Goal: Task Accomplishment & Management: Use online tool/utility

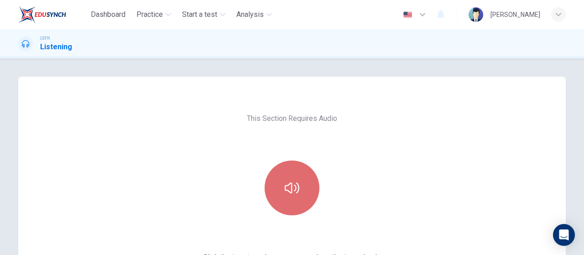
click at [279, 198] on button "button" at bounding box center [292, 188] width 55 height 55
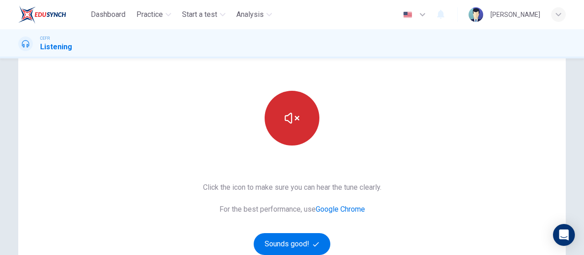
scroll to position [116, 0]
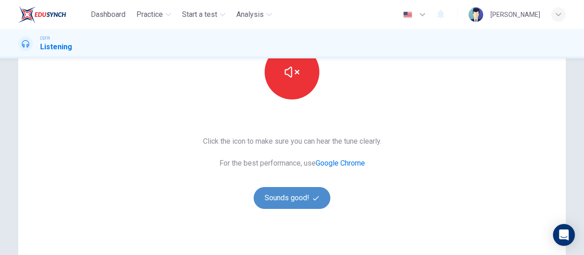
click at [309, 198] on button "Sounds good!" at bounding box center [292, 198] width 77 height 22
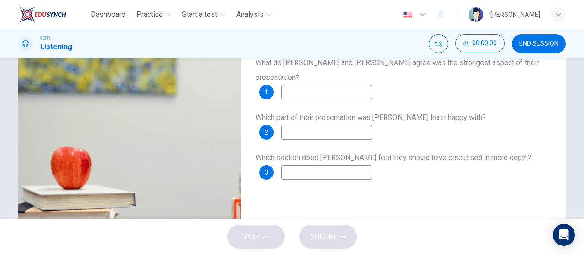
scroll to position [0, 0]
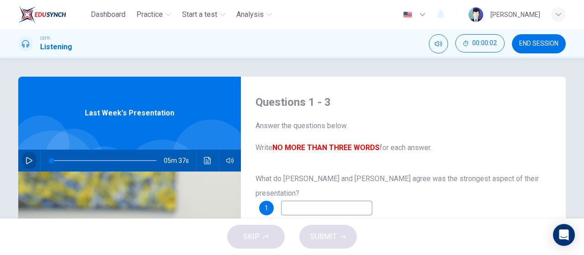
click at [27, 162] on icon "button" at bounding box center [29, 160] width 7 height 7
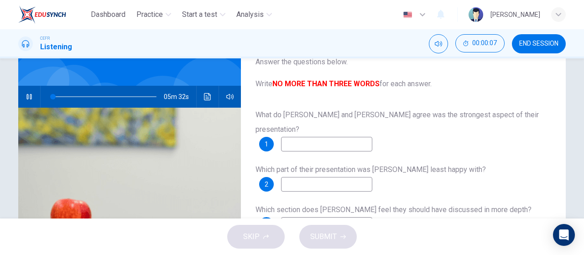
scroll to position [79, 0]
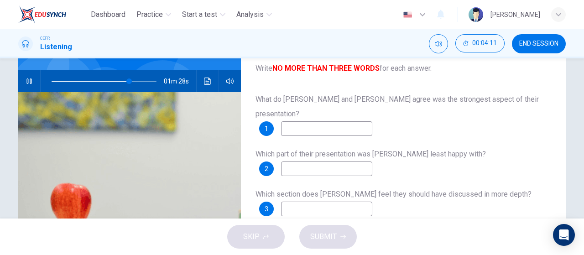
click at [324, 121] on input at bounding box center [326, 128] width 91 height 15
type input "76"
type input "te"
type input "76"
type input "techni"
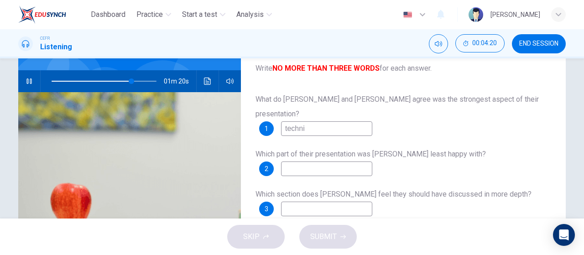
type input "76"
type input "technique"
type input "77"
type input "technique"
click at [308, 163] on div "What do [PERSON_NAME] and [PERSON_NAME] agree was the strongest aspect of their…" at bounding box center [404, 163] width 296 height 142
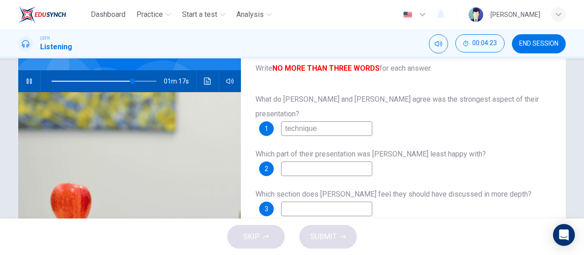
click at [307, 162] on input at bounding box center [326, 169] width 91 height 15
type input "78"
type input "ques"
type input "78"
type input "question"
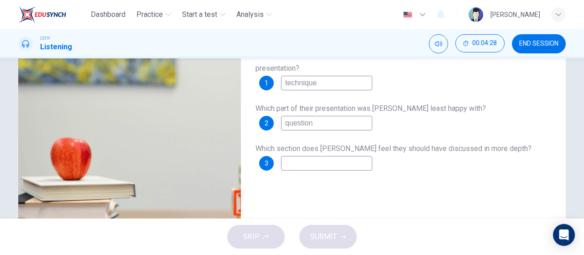
scroll to position [126, 0]
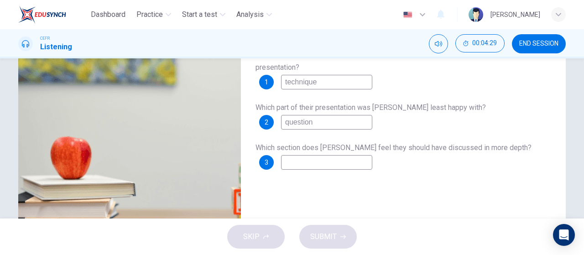
type input "79"
type input "question"
click at [330, 155] on input at bounding box center [326, 162] width 91 height 15
type input "83"
type input "s"
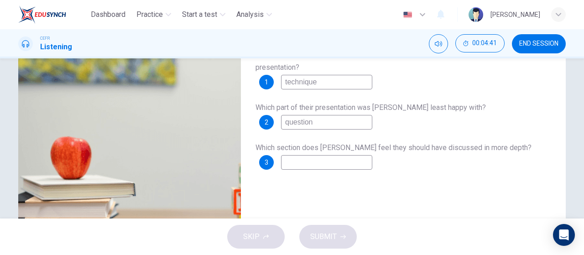
type input "83"
type input "so"
type input "83"
type input "sol"
type input "83"
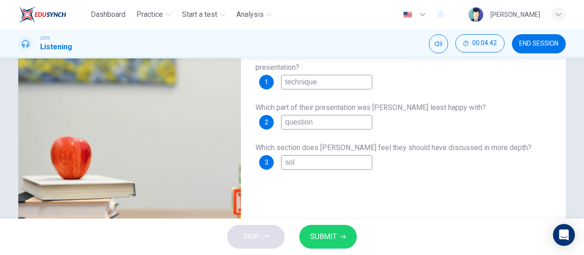
type input "solu"
type input "83"
type input "solut"
type input "83"
type input "soluti"
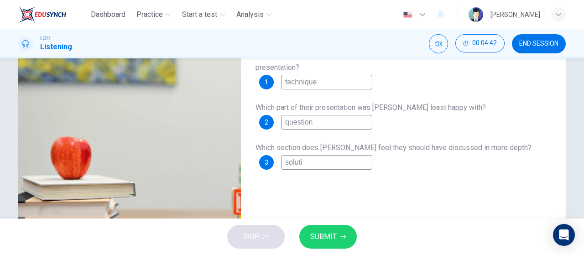
type input "83"
type input "solutio"
type input "83"
type input "solution"
type input "83"
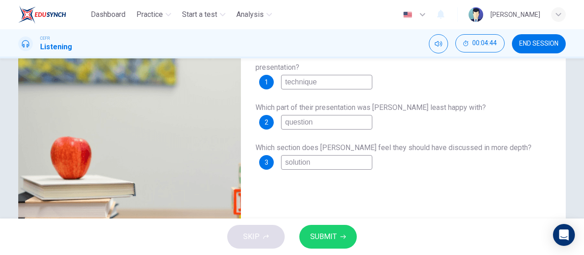
type input "solution"
click at [325, 240] on span "SUBMIT" at bounding box center [323, 236] width 26 height 13
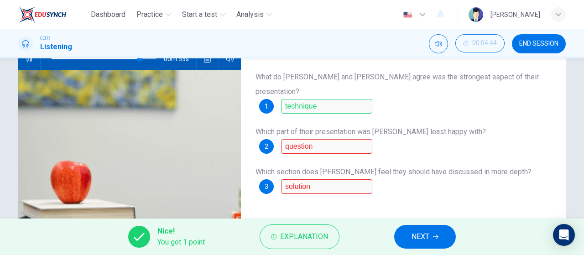
scroll to position [101, 0]
drag, startPoint x: 324, startPoint y: 181, endPoint x: 421, endPoint y: 236, distance: 110.7
click at [421, 236] on div "Dashboard Practice Start a test Analysis English en ​ [PERSON_NAME] CEFR Listen…" at bounding box center [292, 127] width 584 height 255
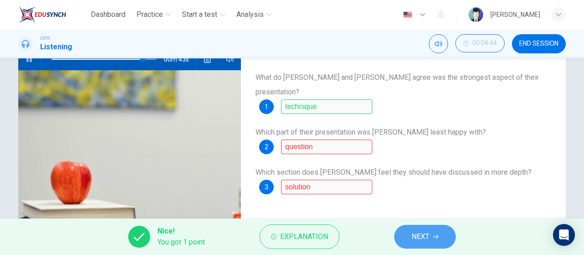
click at [421, 236] on span "NEXT" at bounding box center [421, 236] width 18 height 13
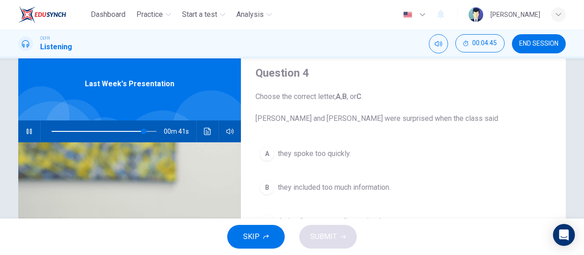
scroll to position [49, 0]
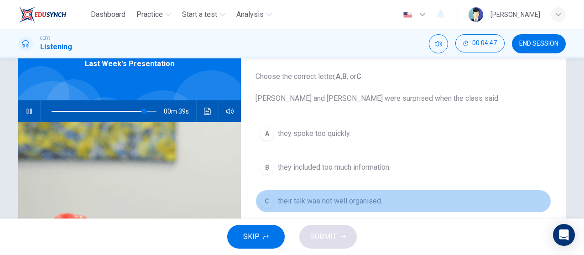
click at [350, 197] on span "their talk was not well organised." at bounding box center [330, 201] width 104 height 11
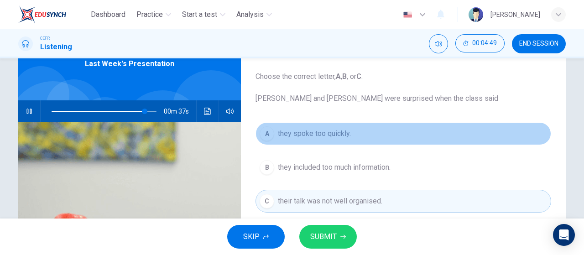
click at [335, 143] on button "A they spoke too quickly." at bounding box center [404, 133] width 296 height 23
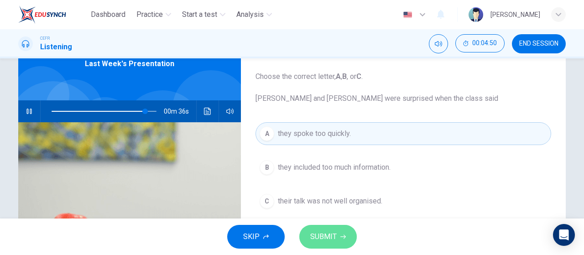
click at [342, 234] on button "SUBMIT" at bounding box center [327, 237] width 57 height 24
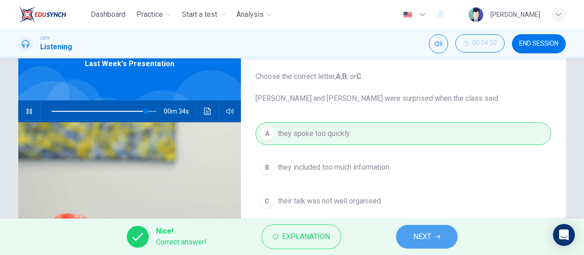
click at [425, 226] on button "NEXT" at bounding box center [427, 237] width 62 height 24
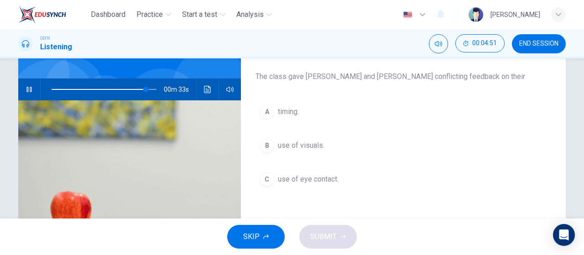
scroll to position [72, 0]
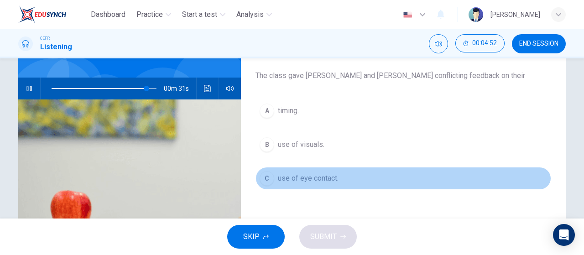
click at [323, 178] on span "use of eye contact." at bounding box center [308, 178] width 61 height 11
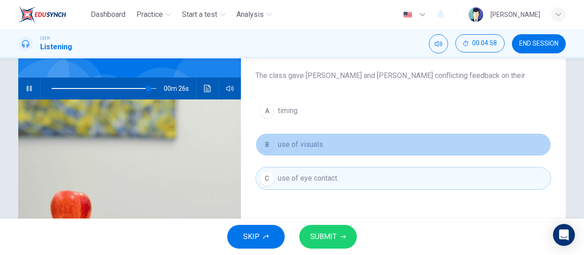
click at [343, 142] on button "B use of visuals." at bounding box center [404, 144] width 296 height 23
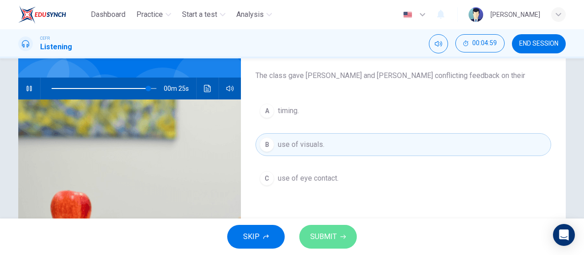
click at [332, 230] on span "SUBMIT" at bounding box center [323, 236] width 26 height 13
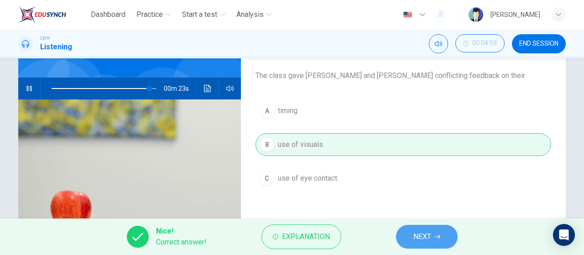
click at [433, 236] on button "NEXT" at bounding box center [427, 237] width 62 height 24
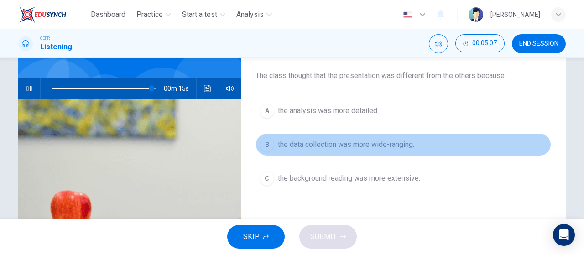
click at [403, 142] on span "the data collection was more wide-ranging." at bounding box center [346, 144] width 136 height 11
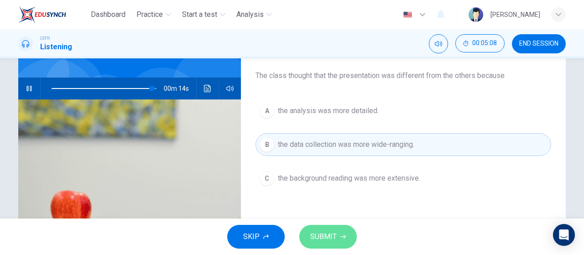
click at [338, 232] on button "SUBMIT" at bounding box center [327, 237] width 57 height 24
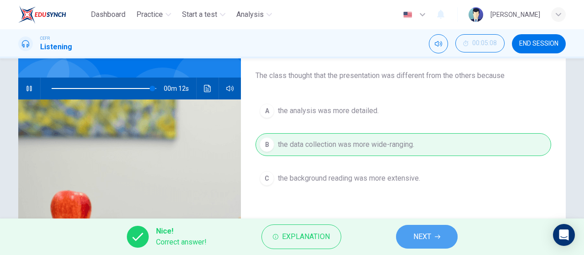
click at [437, 233] on button "NEXT" at bounding box center [427, 237] width 62 height 24
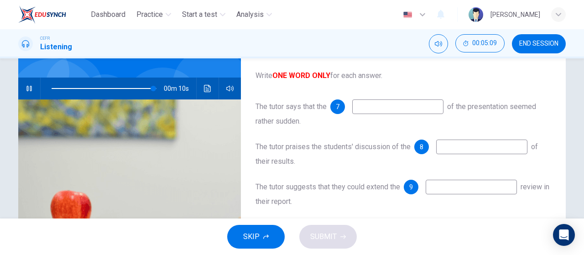
click at [387, 110] on input at bounding box center [397, 106] width 91 height 15
click at [124, 88] on span at bounding box center [104, 88] width 105 height 13
click at [410, 110] on input at bounding box center [397, 106] width 91 height 15
type input "98"
type input "endi"
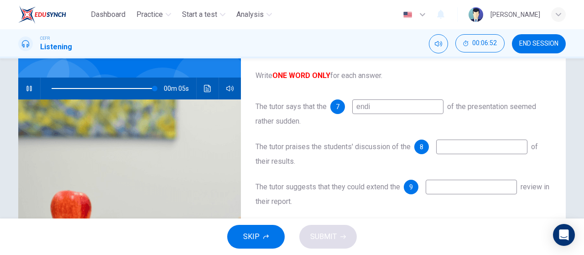
type input "99"
type input "ending"
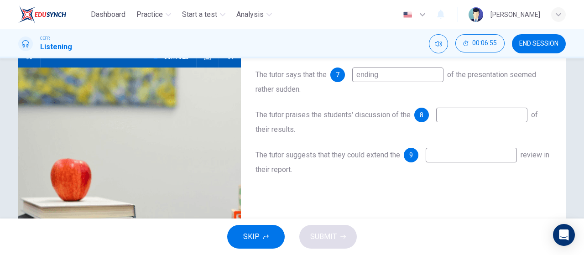
scroll to position [105, 0]
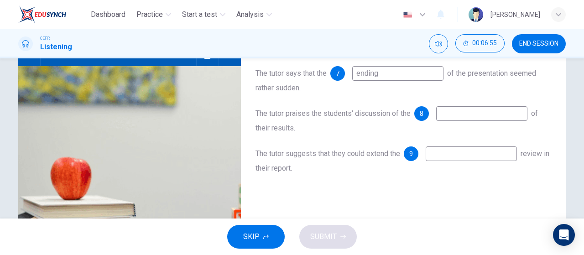
type input "100"
type input "ending"
click at [482, 120] on input at bounding box center [481, 113] width 91 height 15
type input "0"
type input "content"
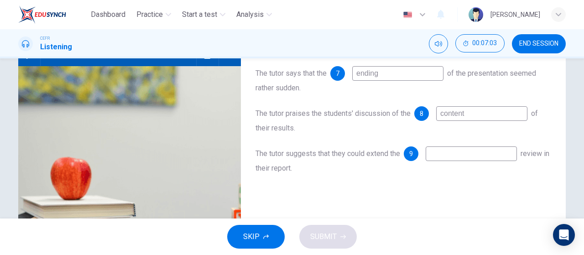
click at [484, 153] on input at bounding box center [471, 153] width 91 height 15
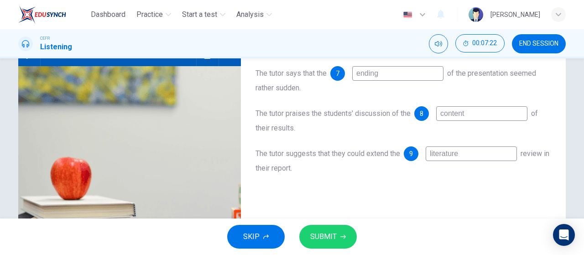
type input "literature"
click at [326, 236] on span "SUBMIT" at bounding box center [323, 236] width 26 height 13
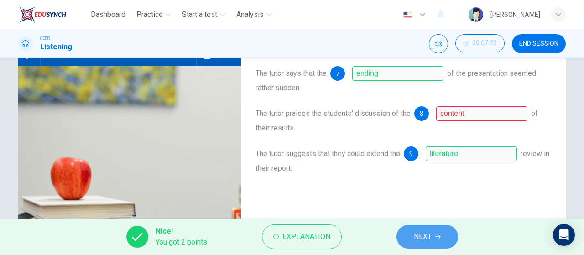
click at [431, 241] on span "NEXT" at bounding box center [423, 236] width 18 height 13
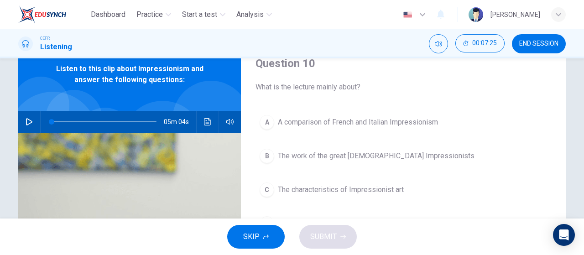
scroll to position [49, 0]
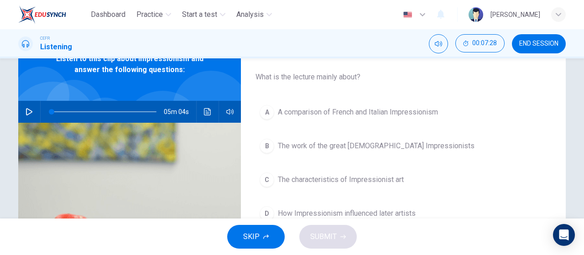
click at [34, 108] on div "05m 04s" at bounding box center [129, 112] width 223 height 22
click at [27, 109] on icon "button" at bounding box center [29, 111] width 7 height 7
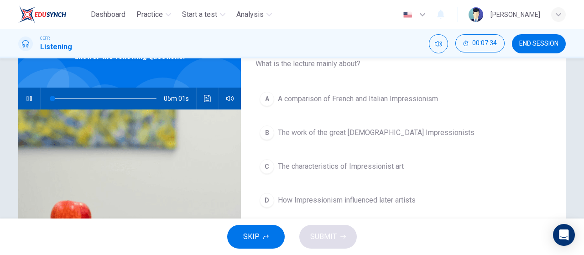
scroll to position [62, 0]
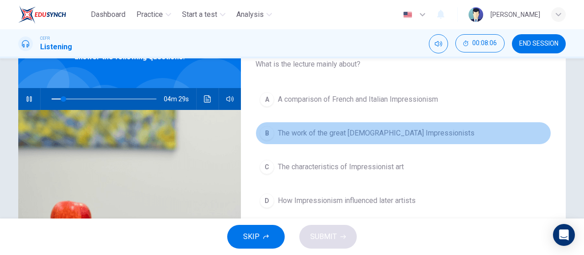
click at [386, 136] on span "The work of the great [DEMOGRAPHIC_DATA] Impressionists" at bounding box center [376, 133] width 197 height 11
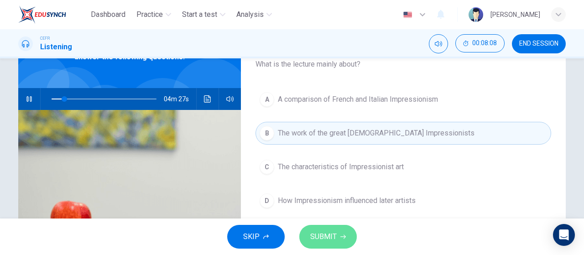
click at [340, 233] on button "SUBMIT" at bounding box center [327, 237] width 57 height 24
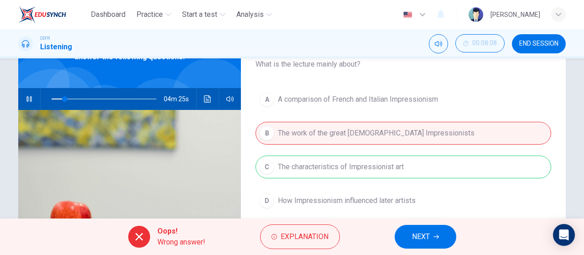
click at [374, 173] on div "A A comparison of French and Italian Impressionism B The work of the great [DEM…" at bounding box center [404, 159] width 296 height 142
type input "14"
click at [542, 43] on span "END SESSION" at bounding box center [538, 43] width 39 height 7
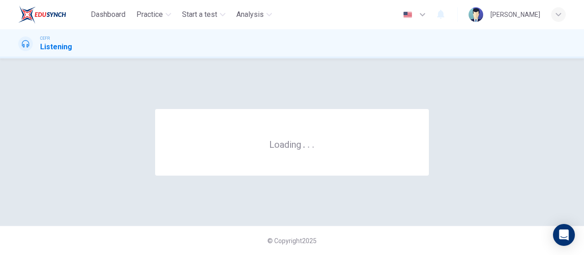
scroll to position [0, 0]
